Goal: Check status

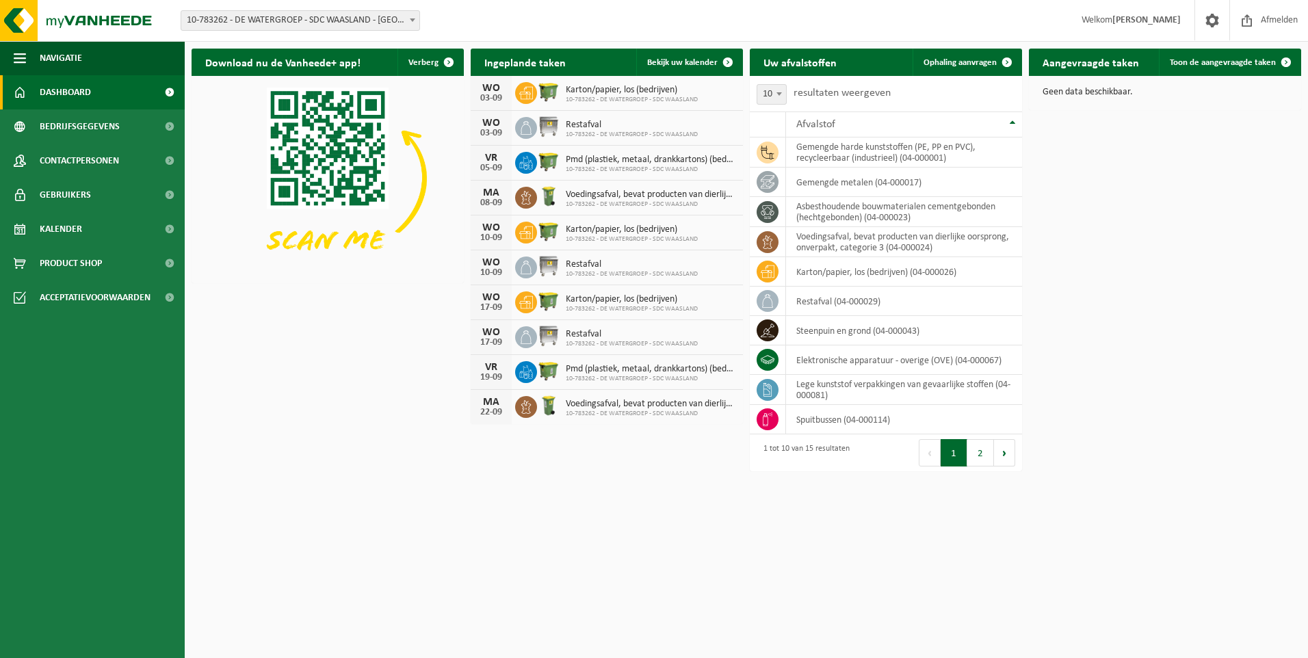
click at [412, 19] on b at bounding box center [412, 19] width 5 height 3
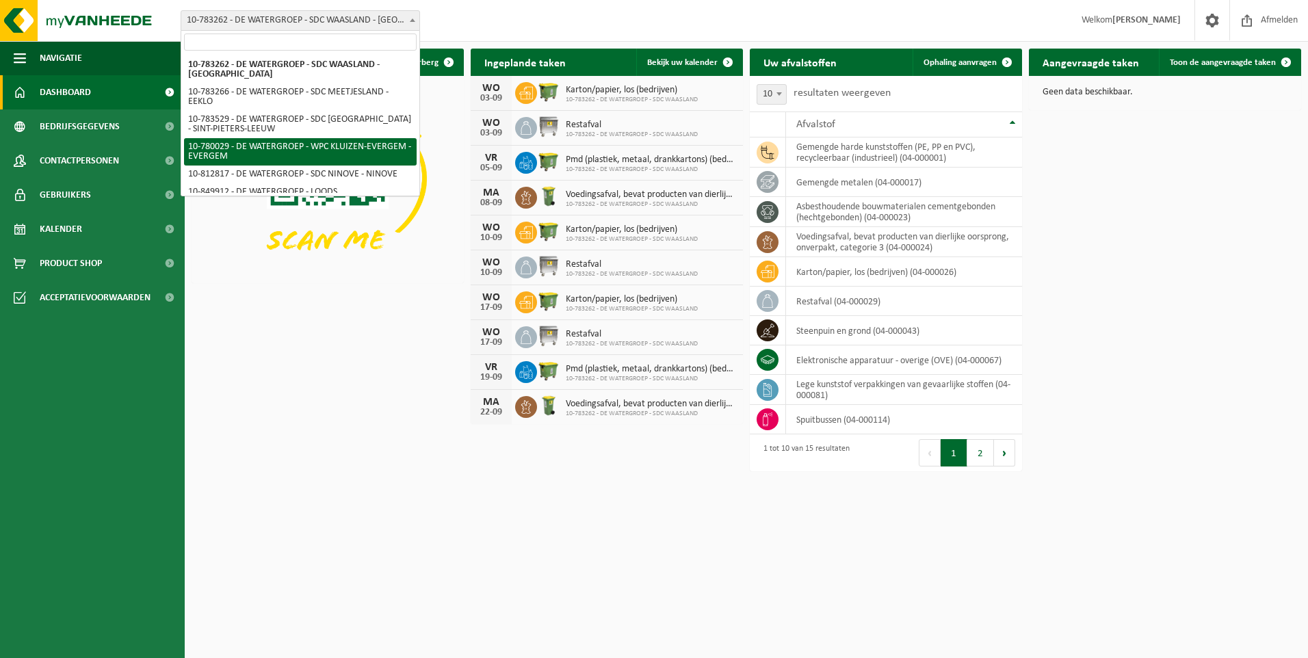
select select "28336"
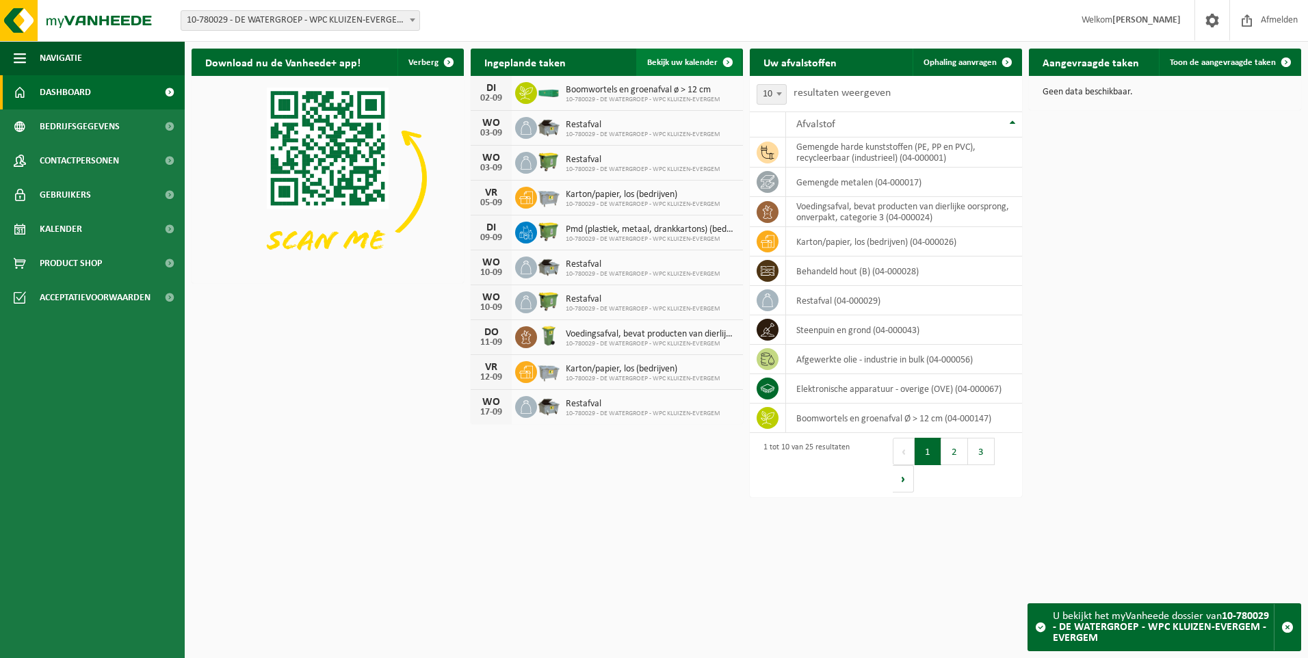
click at [684, 60] on span "Bekijk uw kalender" at bounding box center [682, 62] width 70 height 9
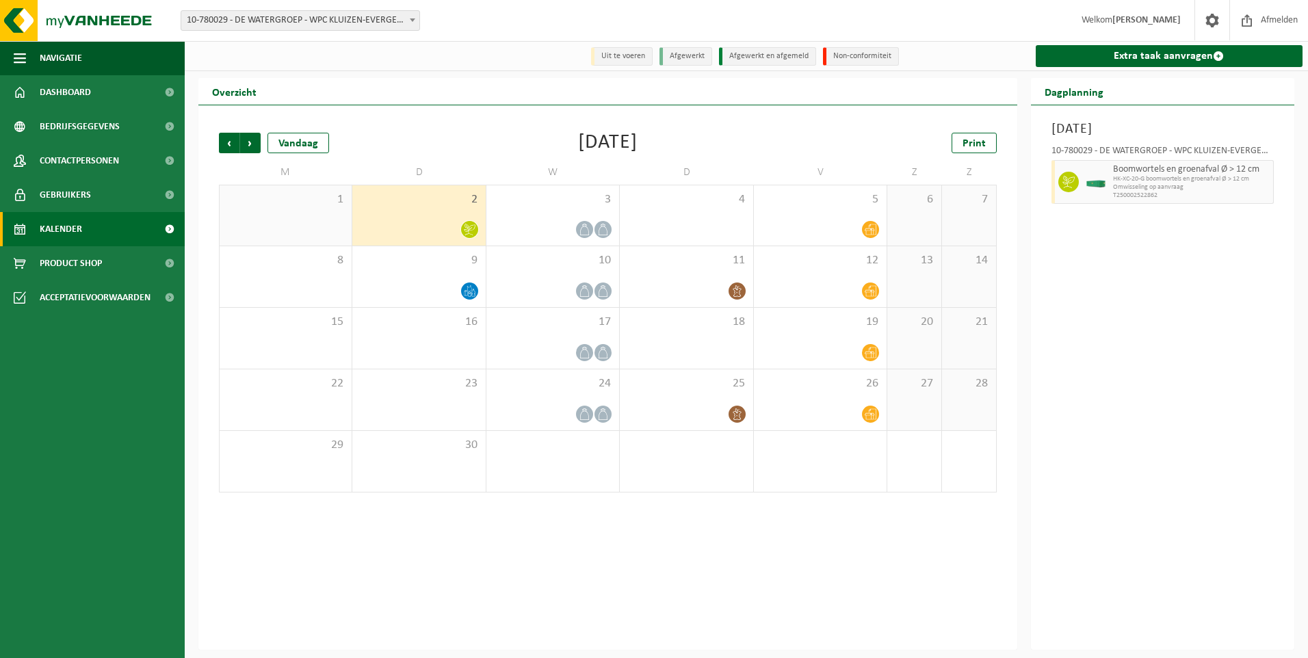
drag, startPoint x: 955, startPoint y: 581, endPoint x: 956, endPoint y: 554, distance: 26.7
click at [955, 581] on div "Vorige Volgende Vandaag [DATE] Print M D W D V Z Z 1 2 3 4 5 6 7 8 9 10 11 12 1…" at bounding box center [607, 377] width 819 height 545
